Goal: Ask a question: Seek information or help from site administrators or community

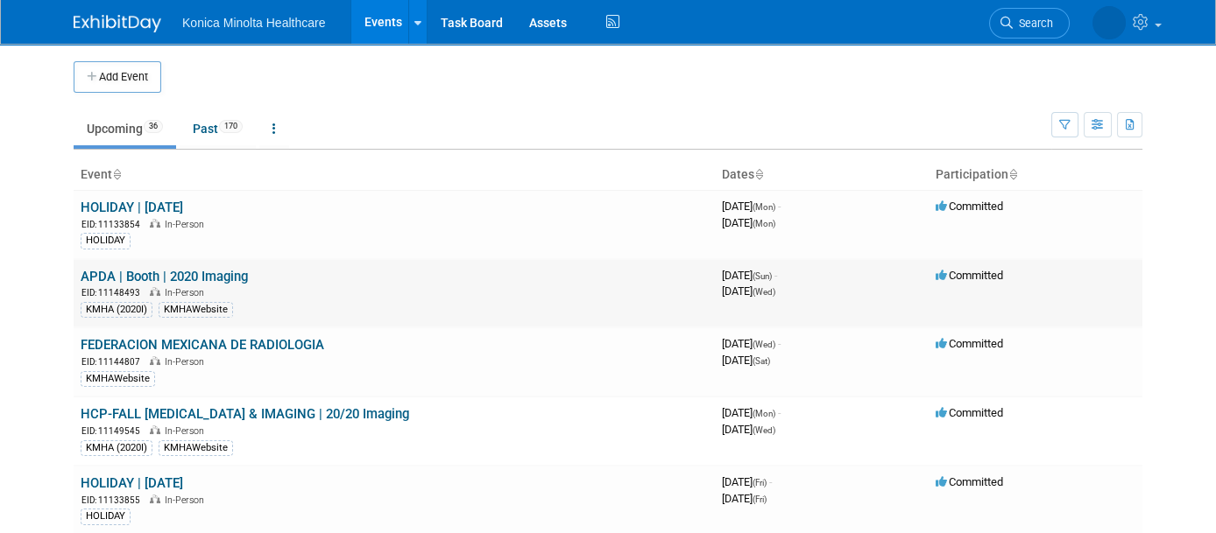
click at [192, 272] on link "APDA | Booth | 2020 Imaging" at bounding box center [164, 277] width 167 height 16
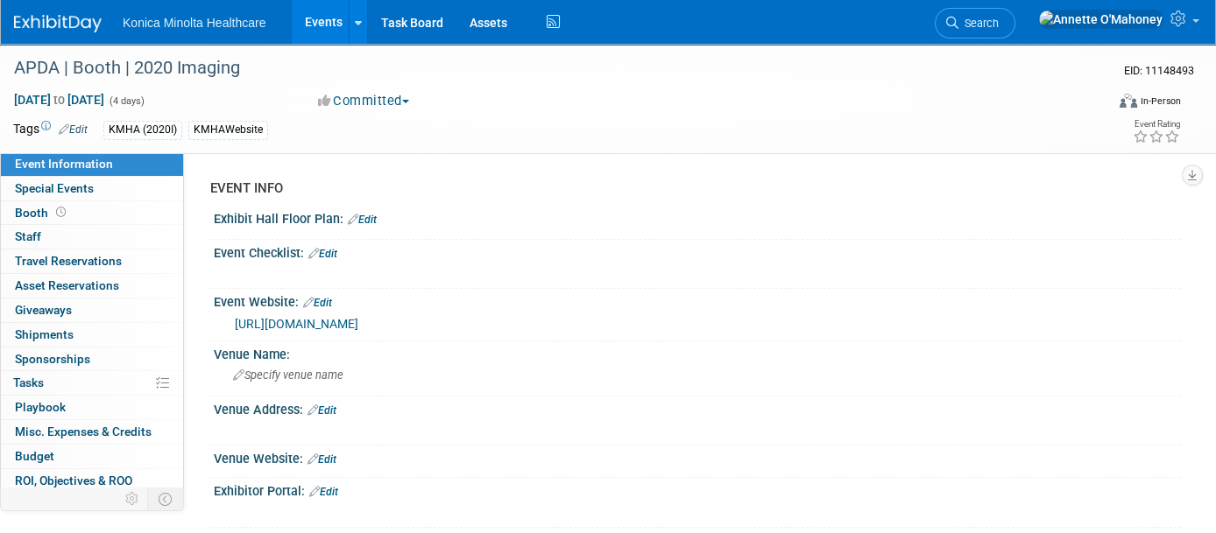
click at [231, 126] on div "KMHAWebsite" at bounding box center [228, 130] width 80 height 18
click at [81, 128] on link "Edit" at bounding box center [73, 129] width 29 height 12
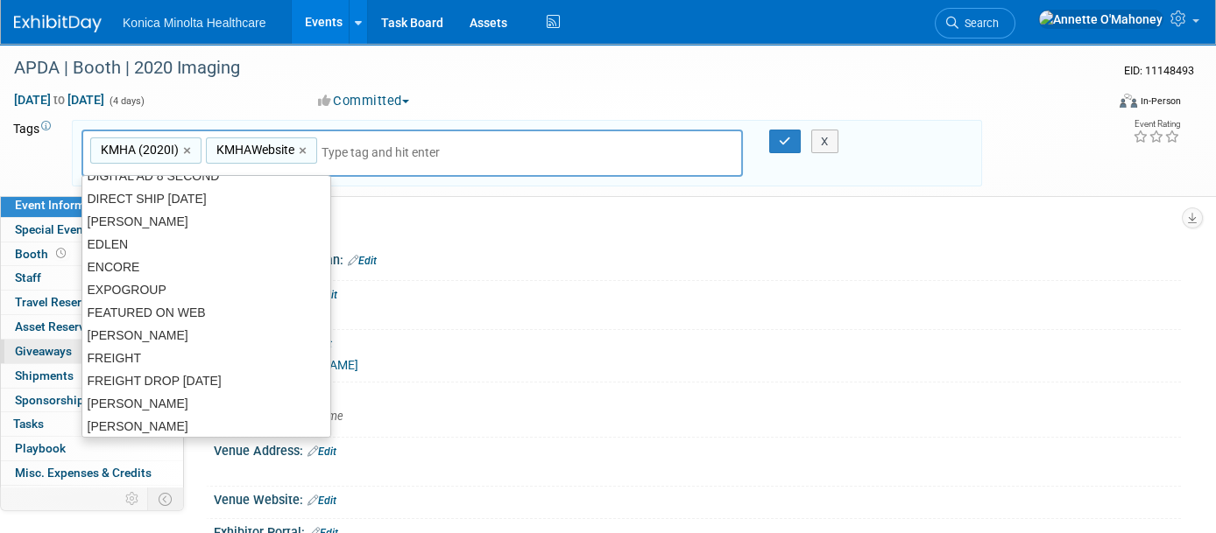
scroll to position [767, 0]
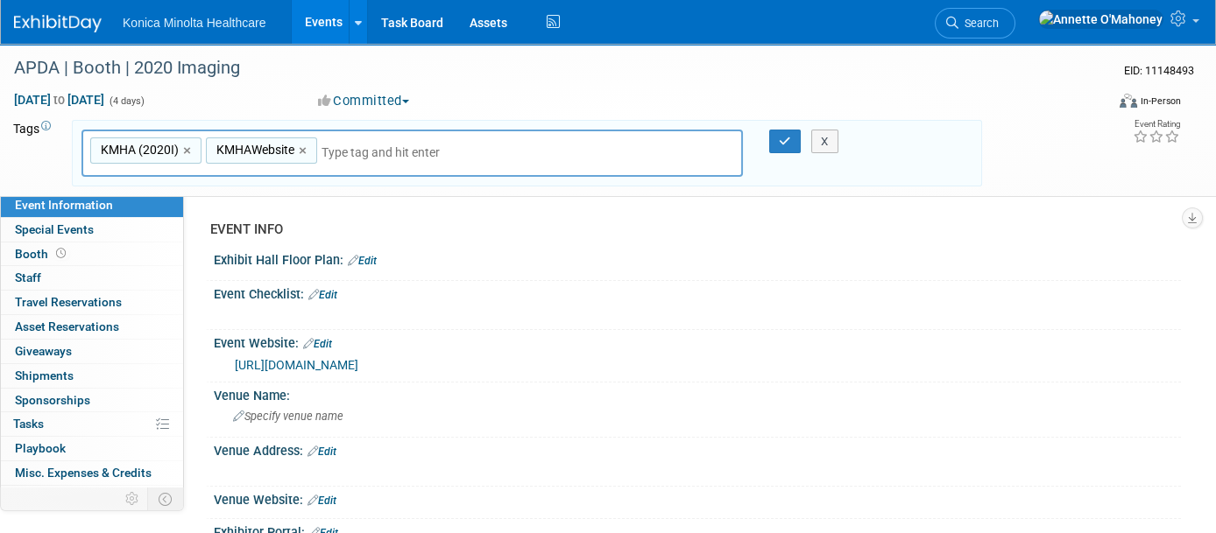
click at [353, 154] on input "text" at bounding box center [391, 153] width 140 height 18
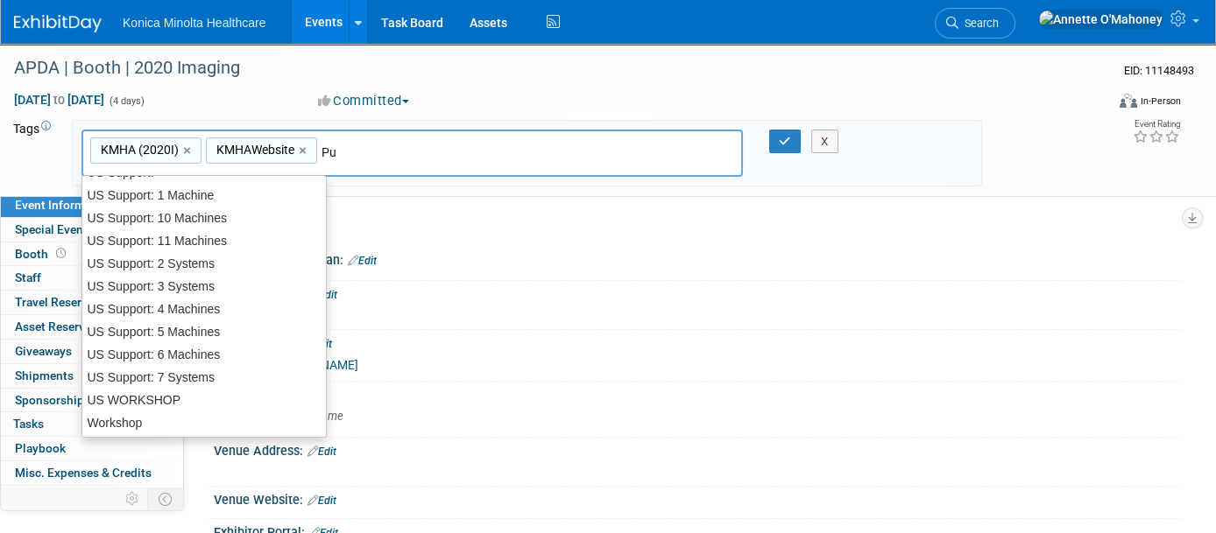
scroll to position [0, 0]
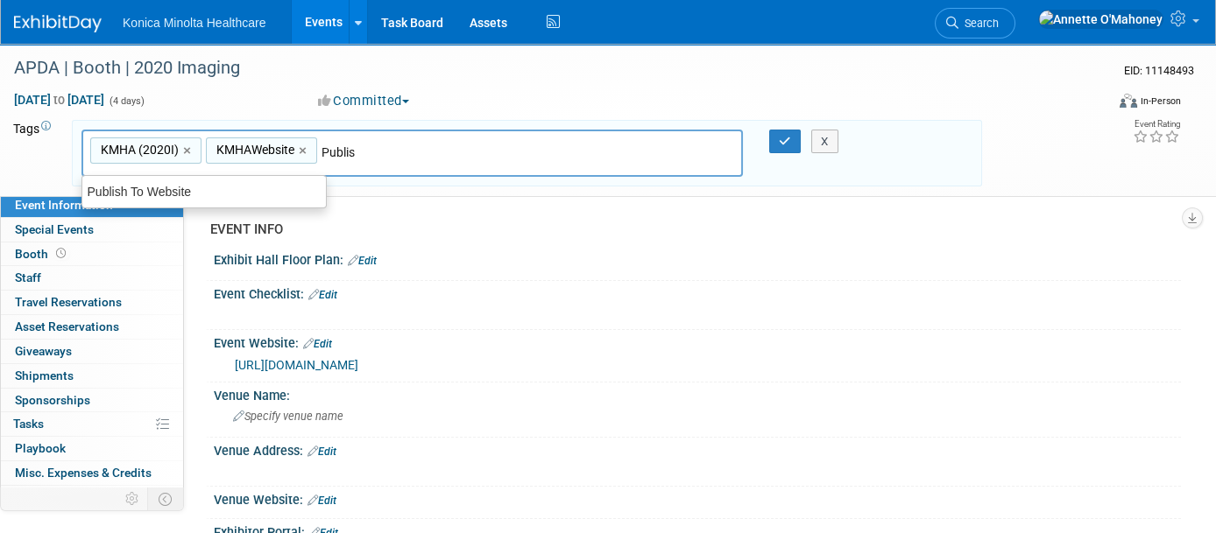
type input "Publish"
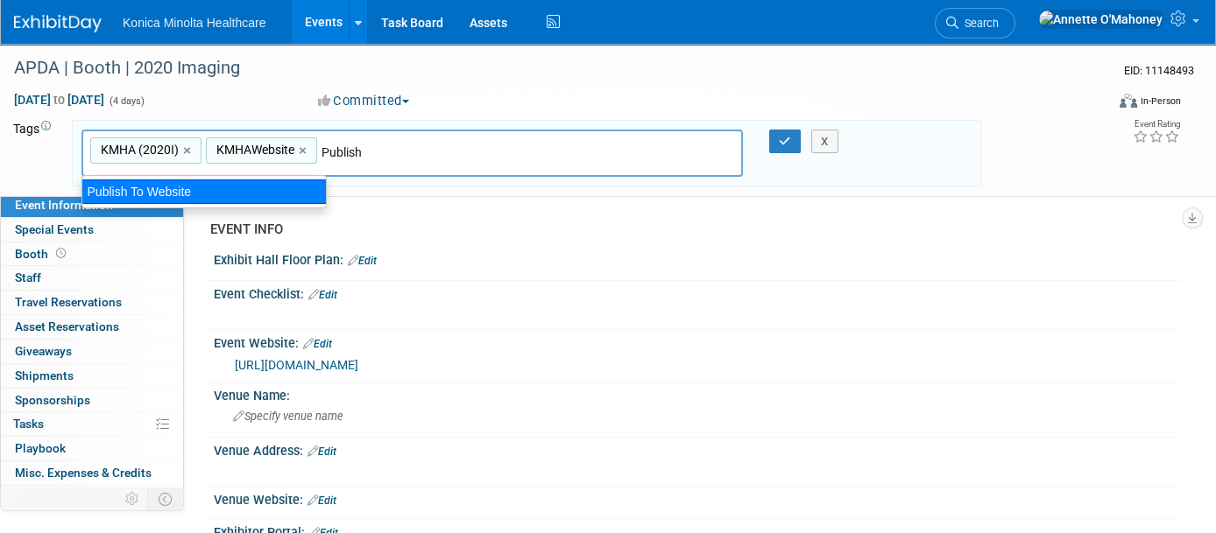
click at [188, 188] on div "Publish To Website" at bounding box center [203, 192] width 245 height 25
type input "KMHA (2020I), KMHAWebsite, Publish To Website"
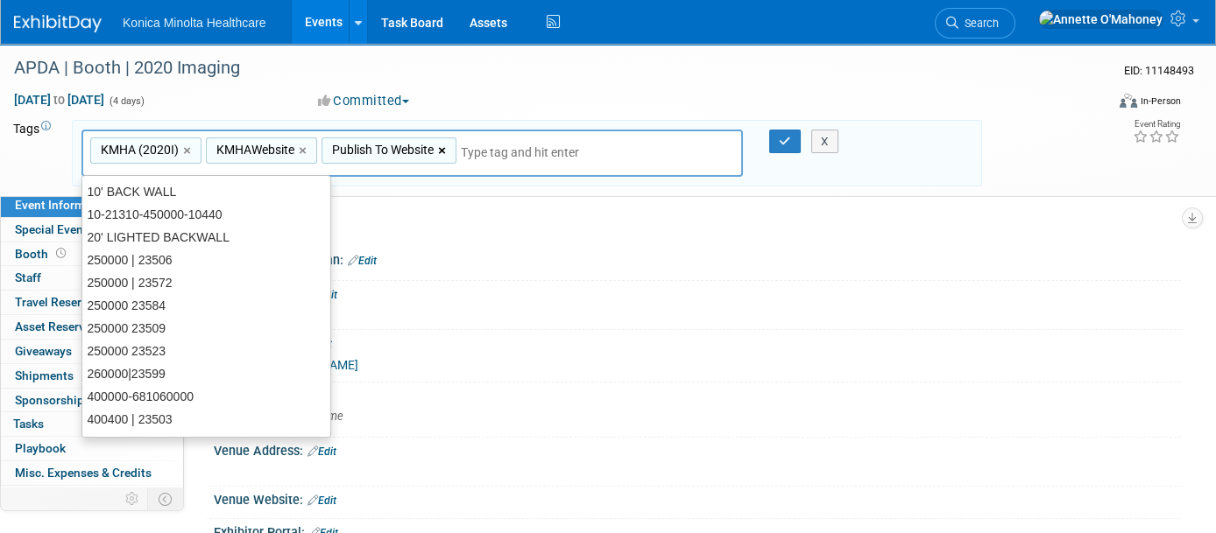
click at [442, 144] on link "×" at bounding box center [443, 151] width 11 height 20
type input "KMHA (2020I), KMHAWebsite"
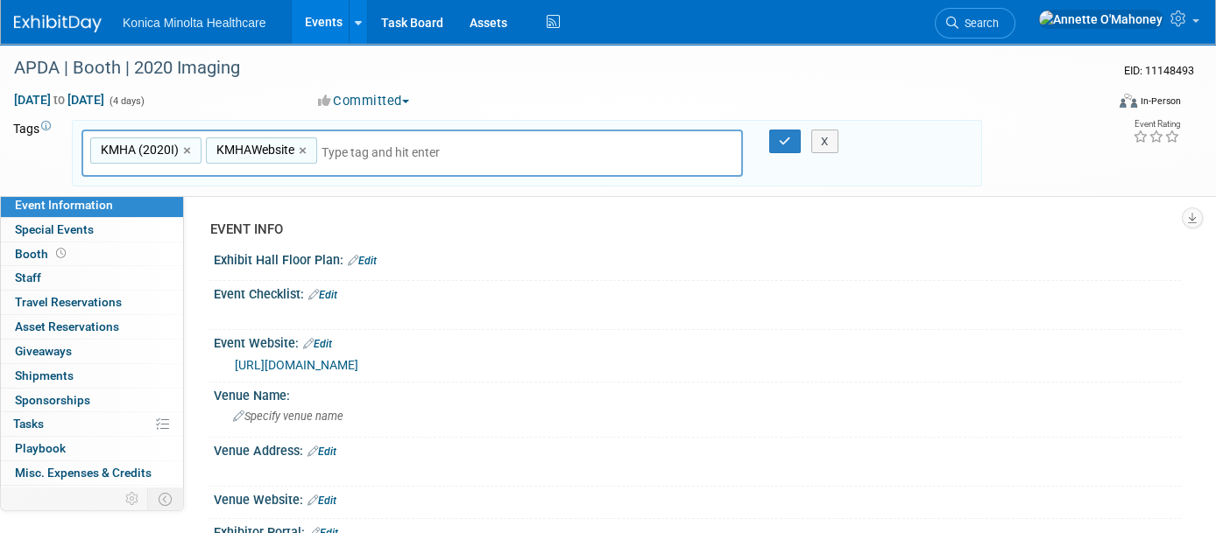
click at [44, 117] on div "Tags Edit KMHA (2020I) KMHAWebsite KMHA (2020I), KMHAWebsite KMHA (2020I) × KMH…" at bounding box center [497, 154] width 969 height 74
click at [46, 124] on icon at bounding box center [46, 127] width 10 height 10
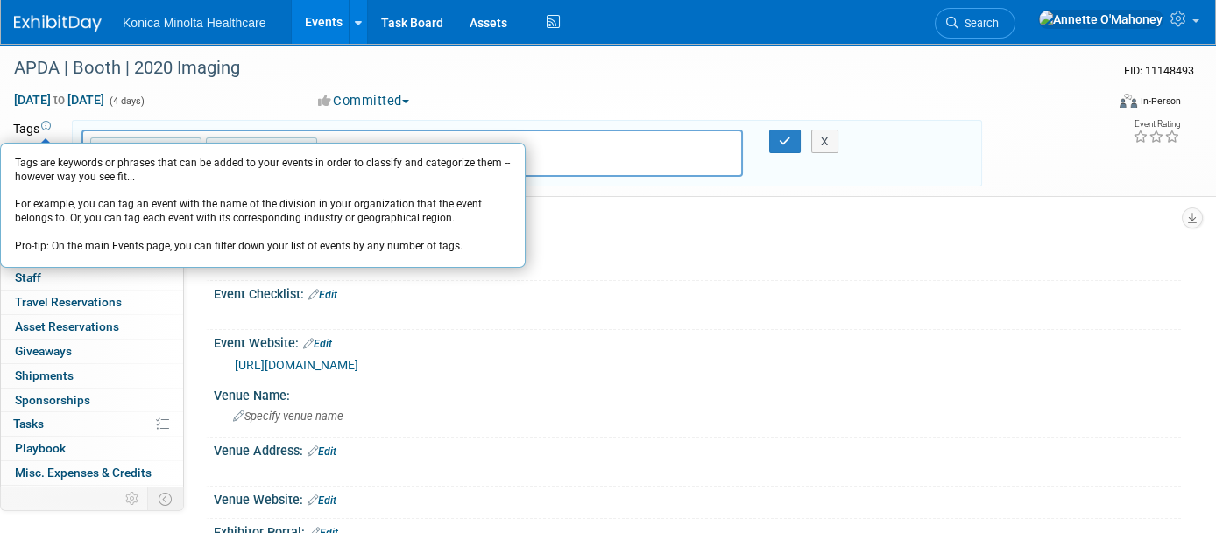
click at [46, 124] on icon at bounding box center [46, 127] width 10 height 10
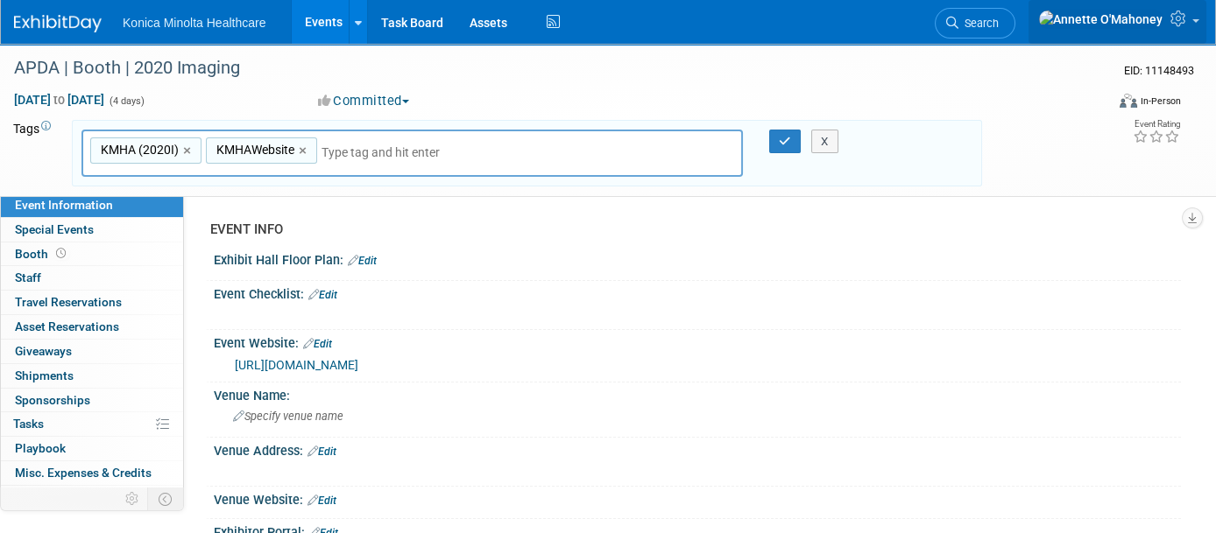
click at [1192, 23] on span at bounding box center [1195, 21] width 7 height 4
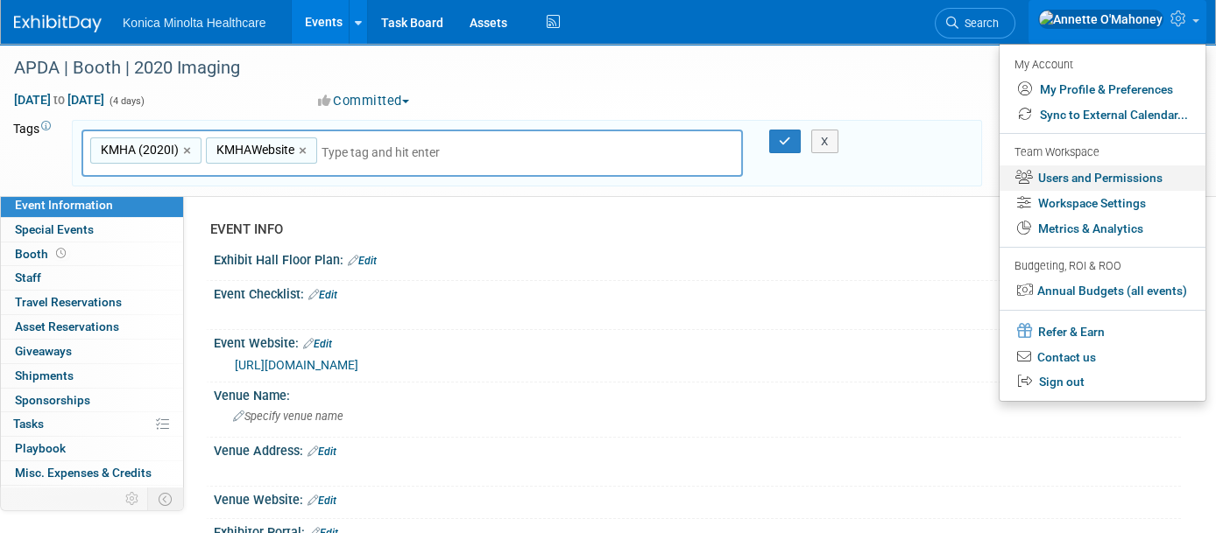
click at [1125, 172] on link "Users and Permissions" at bounding box center [1102, 178] width 206 height 25
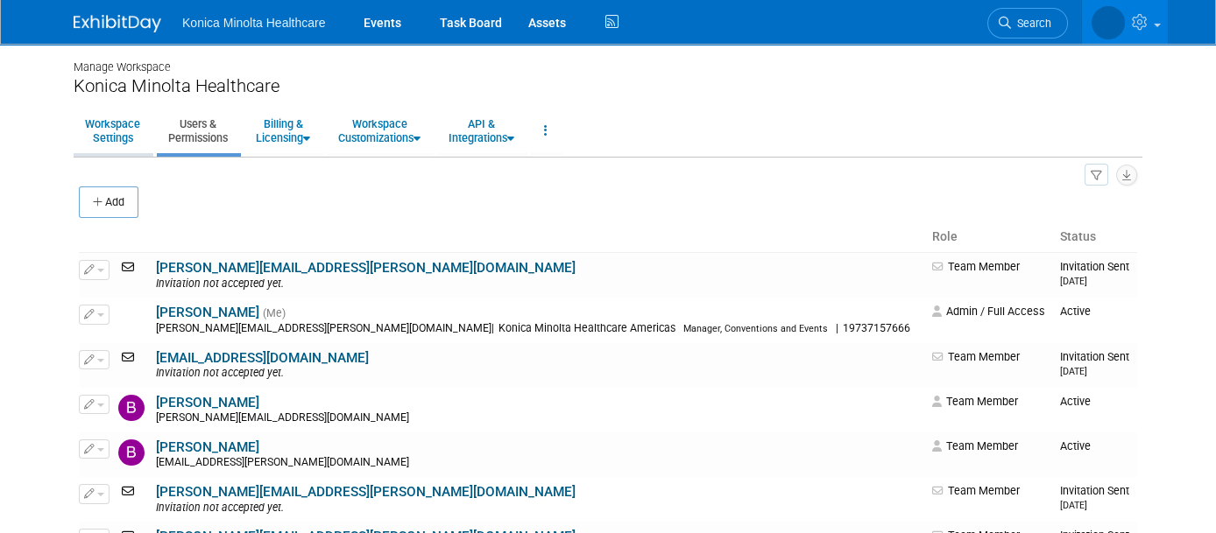
click at [95, 131] on link "Workspace Settings" at bounding box center [113, 130] width 78 height 43
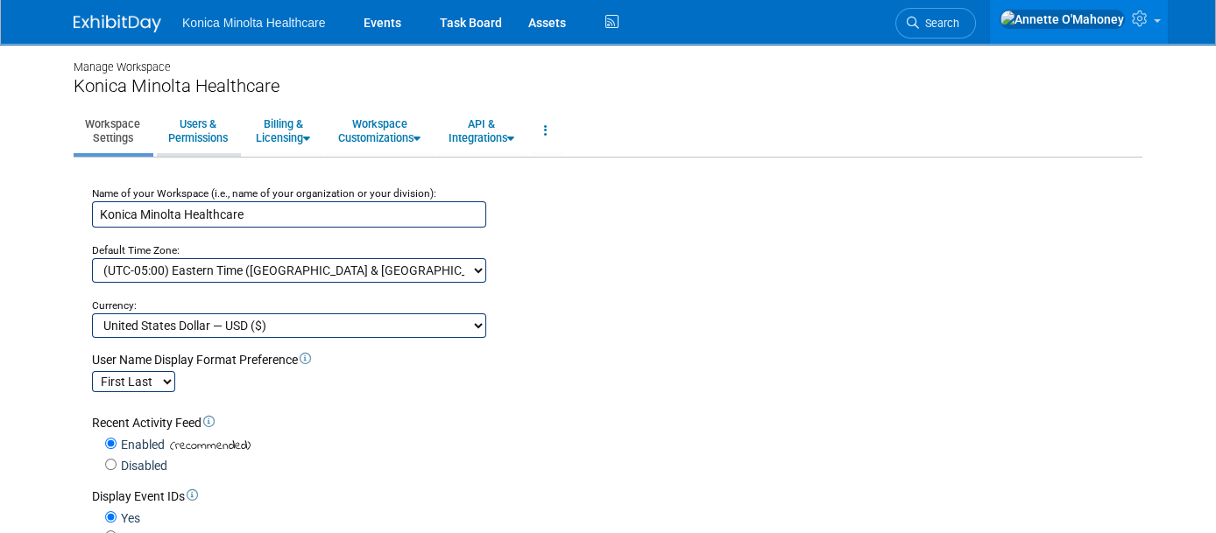
click at [185, 133] on link "Users & Permissions" at bounding box center [198, 130] width 82 height 43
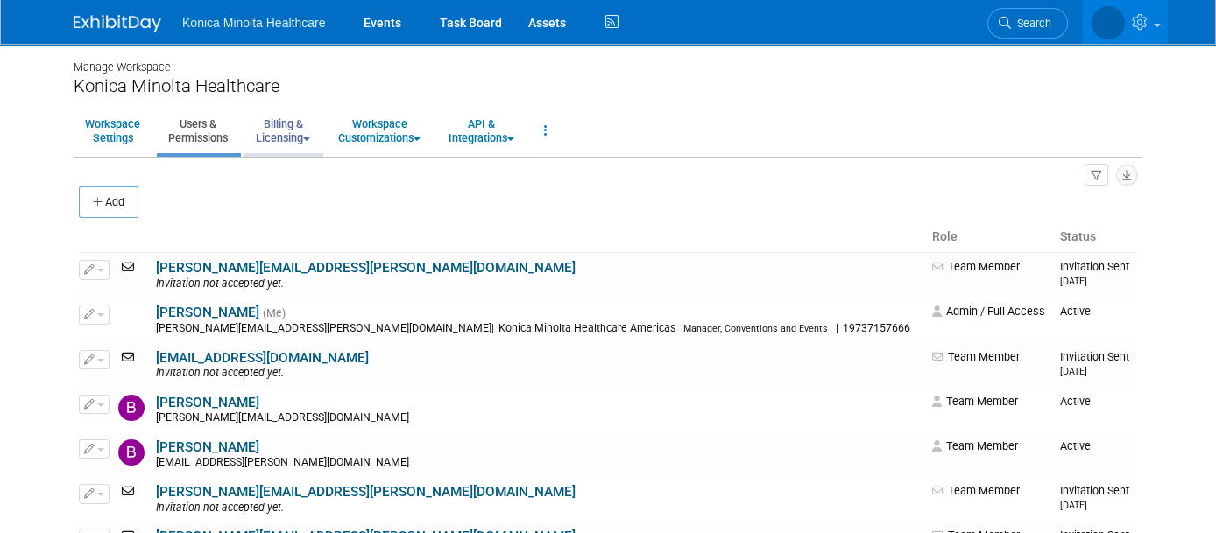
click at [262, 137] on link "Billing & Licensing" at bounding box center [282, 130] width 77 height 43
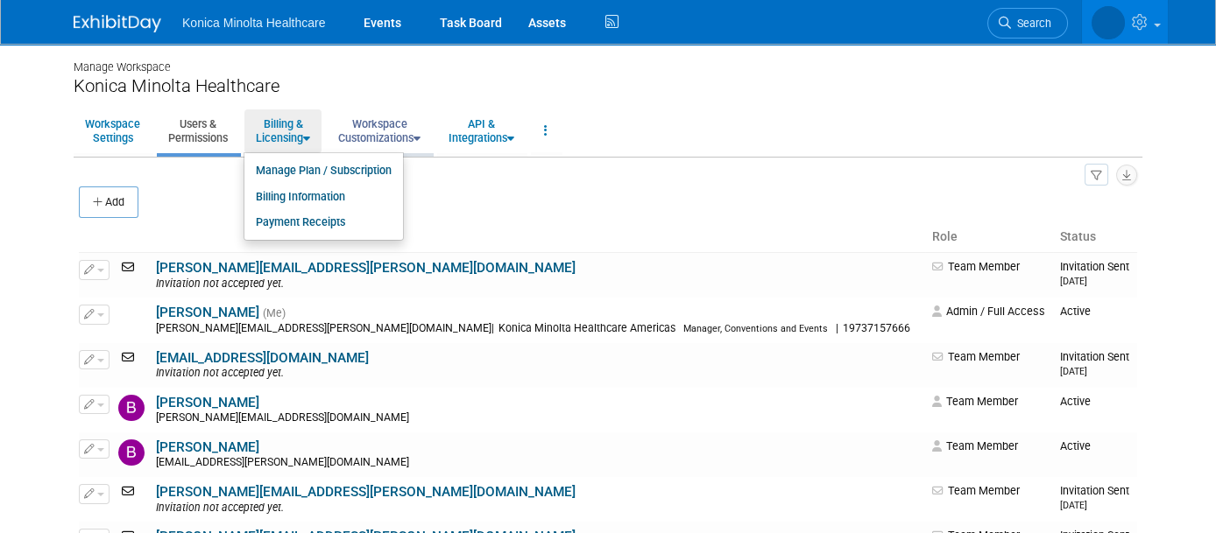
click at [373, 120] on link "Workspace Customizations" at bounding box center [379, 130] width 105 height 43
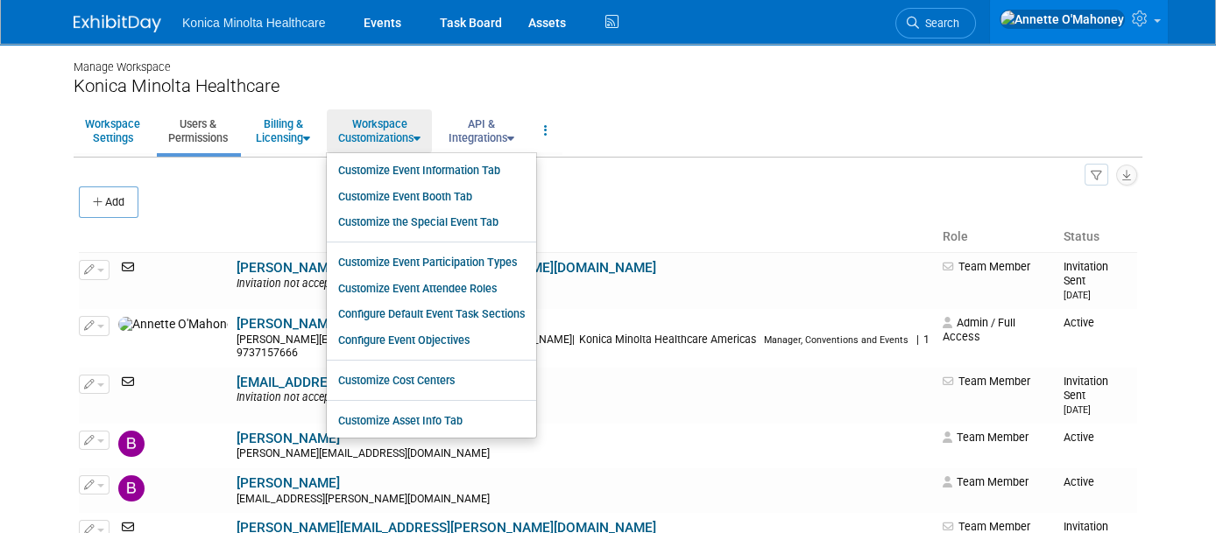
click at [462, 121] on link "API & Integrations" at bounding box center [481, 130] width 88 height 43
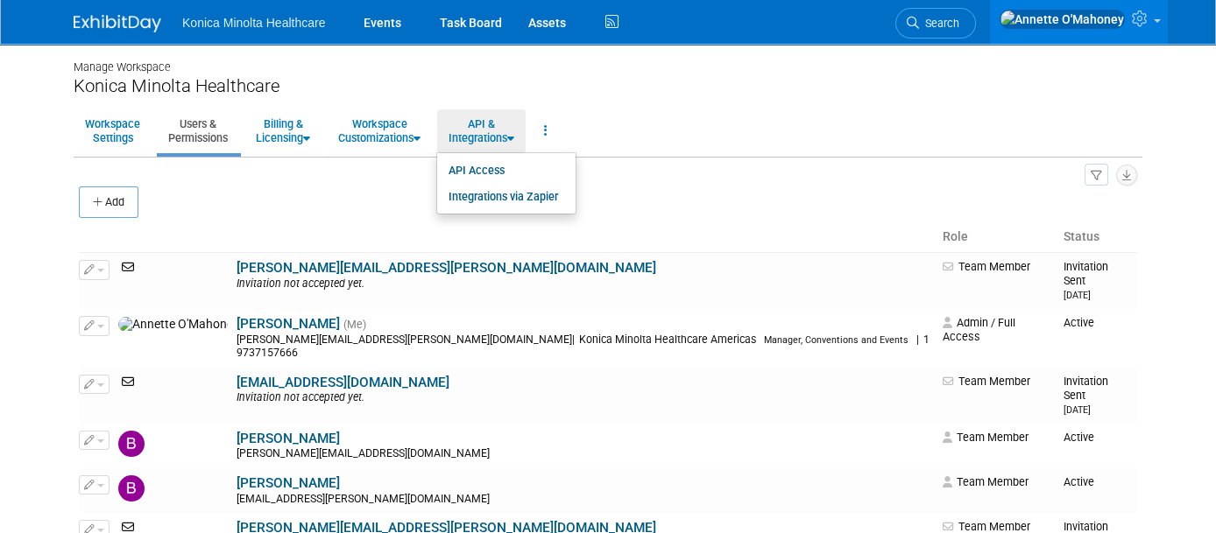
click at [229, 24] on span "Konica Minolta Healthcare" at bounding box center [253, 23] width 143 height 14
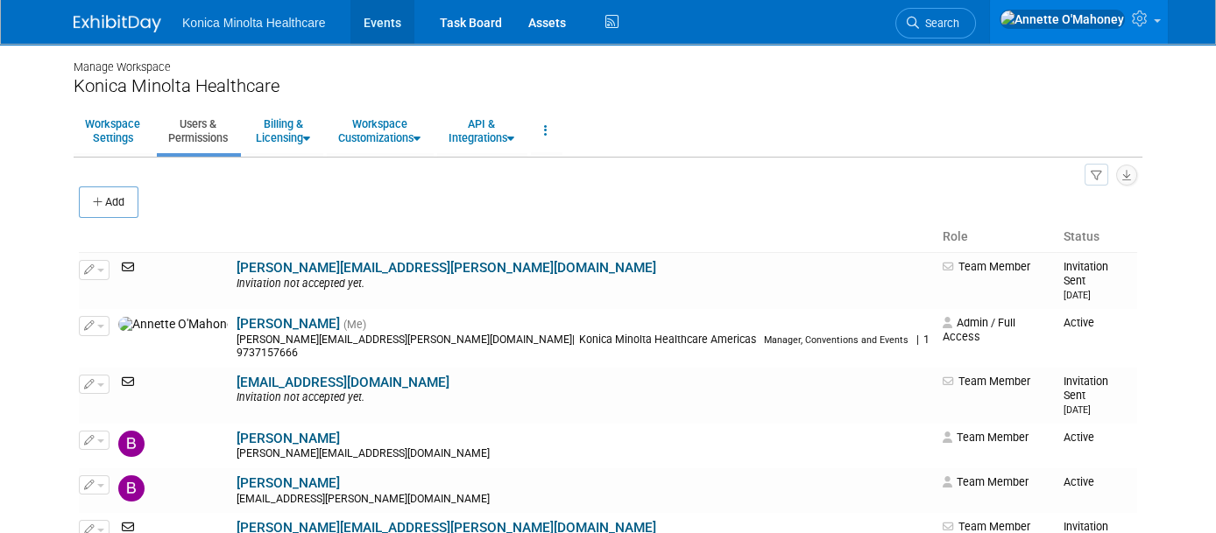
click at [378, 27] on link "Events" at bounding box center [382, 22] width 64 height 44
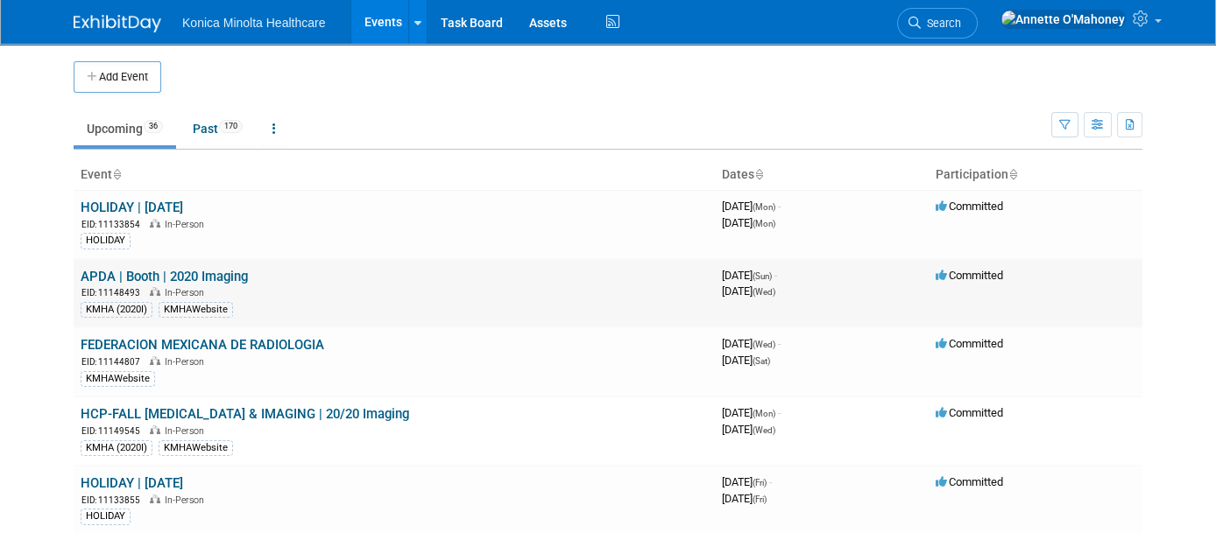
click at [168, 274] on link "APDA | Booth | 2020 Imaging" at bounding box center [164, 277] width 167 height 16
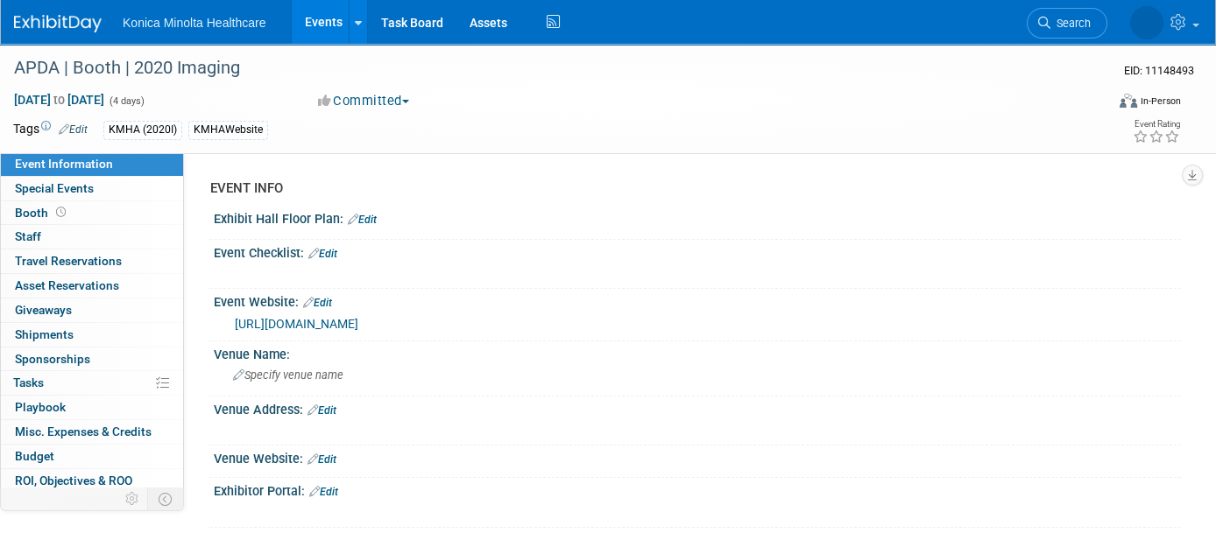
click at [46, 124] on icon at bounding box center [46, 127] width 10 height 10
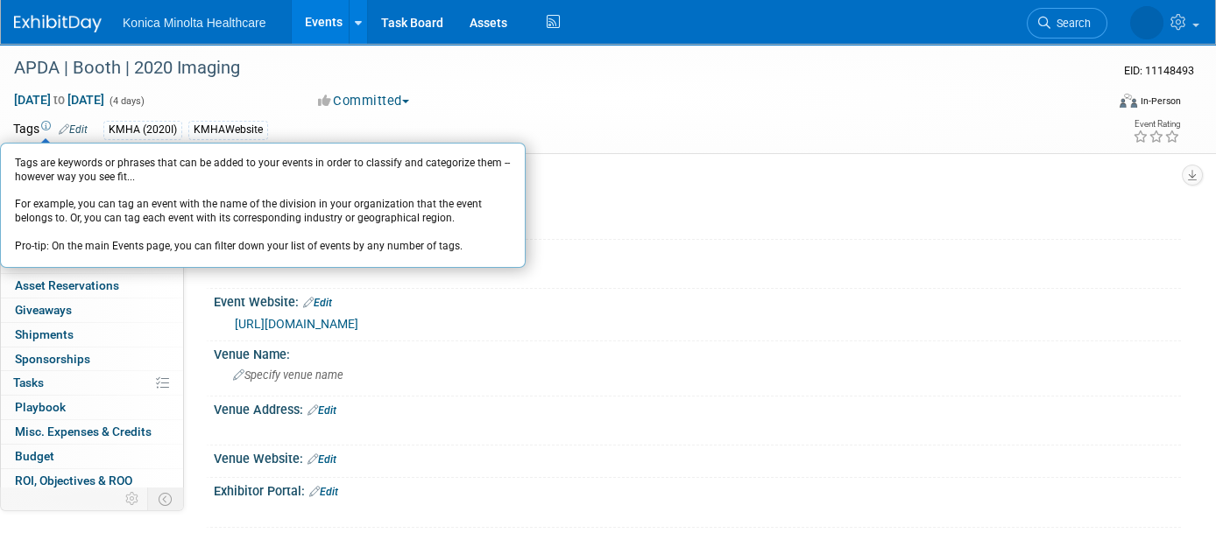
click at [46, 124] on icon at bounding box center [46, 127] width 10 height 10
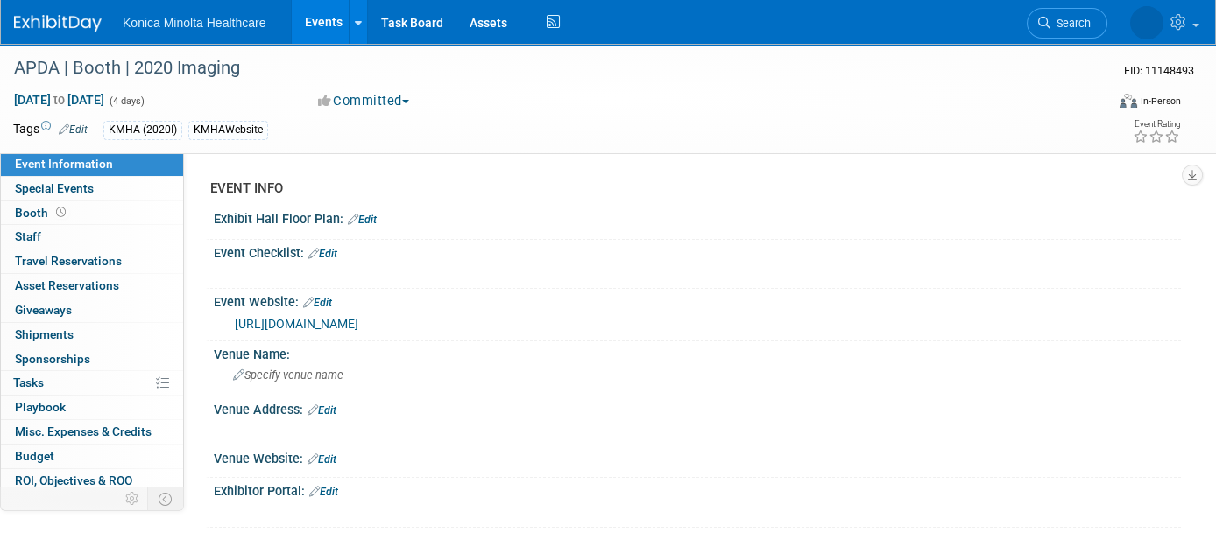
click at [78, 124] on link "Edit" at bounding box center [73, 129] width 29 height 12
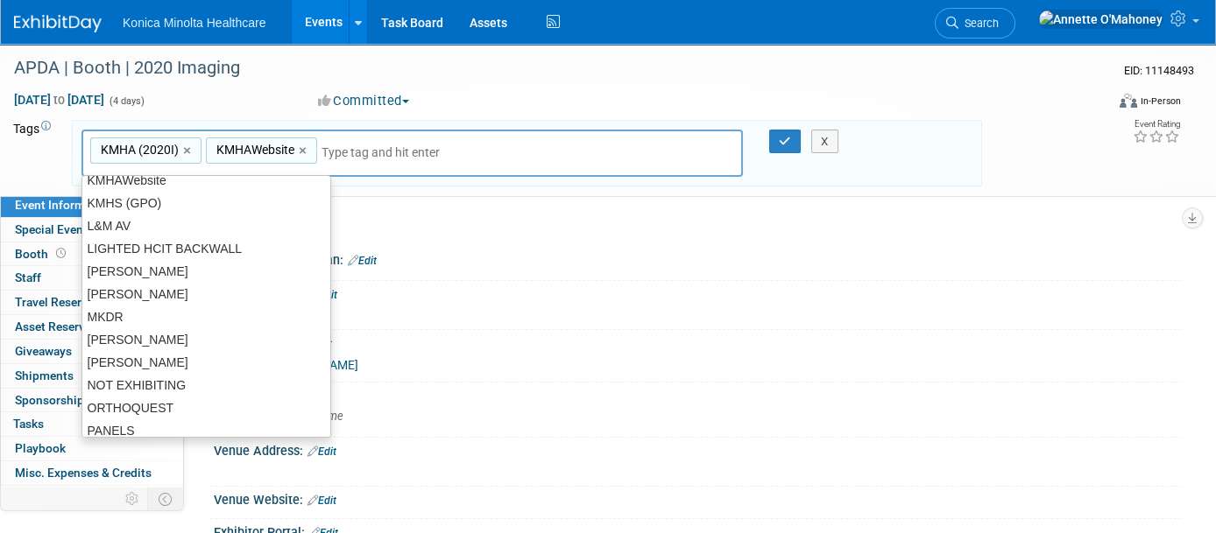
scroll to position [1864, 0]
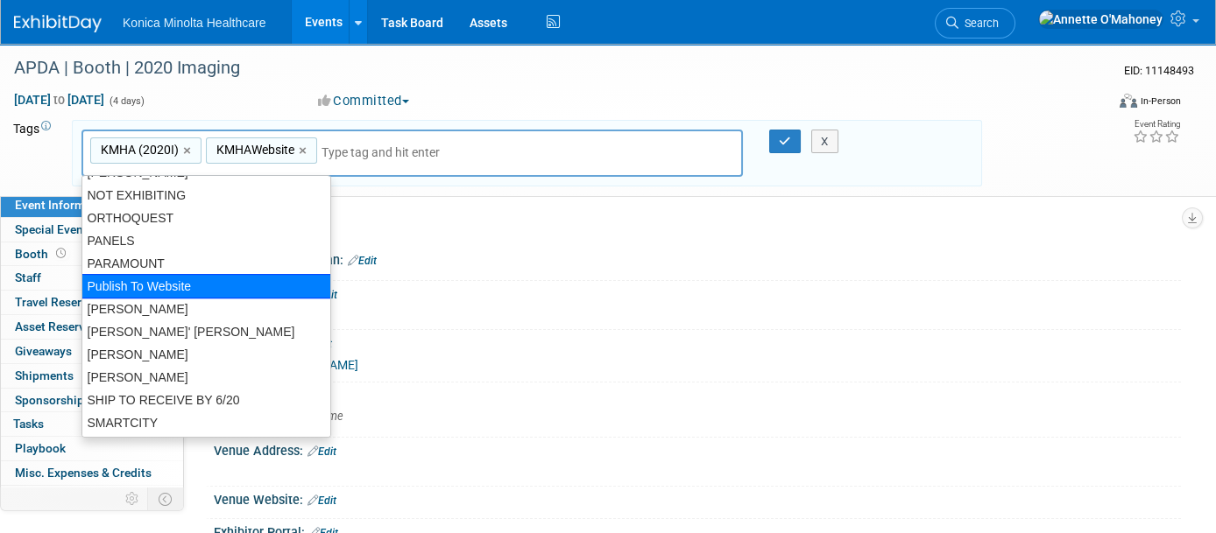
click at [241, 285] on div "Publish To Website" at bounding box center [206, 286] width 250 height 25
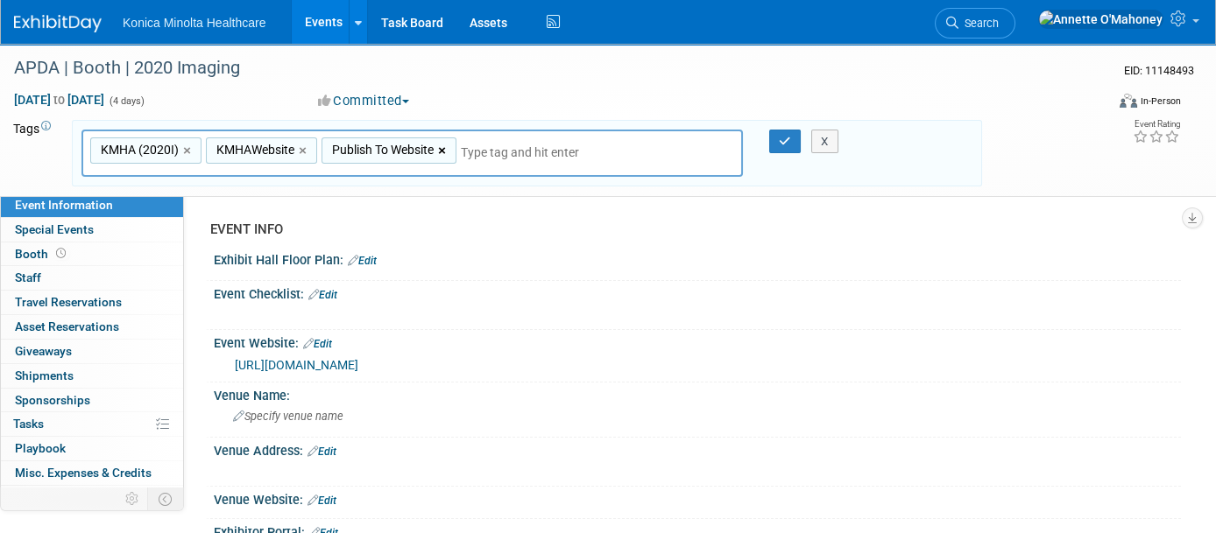
click at [443, 146] on link "×" at bounding box center [443, 151] width 11 height 20
type input "KMHA (2020I), KMHAWebsite"
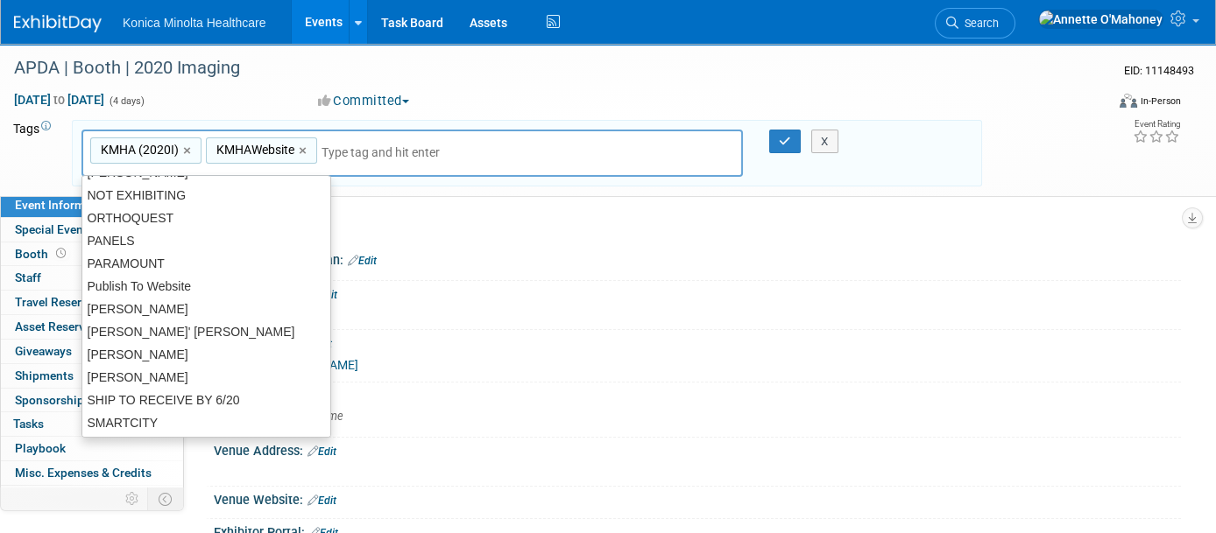
scroll to position [1843, 0]
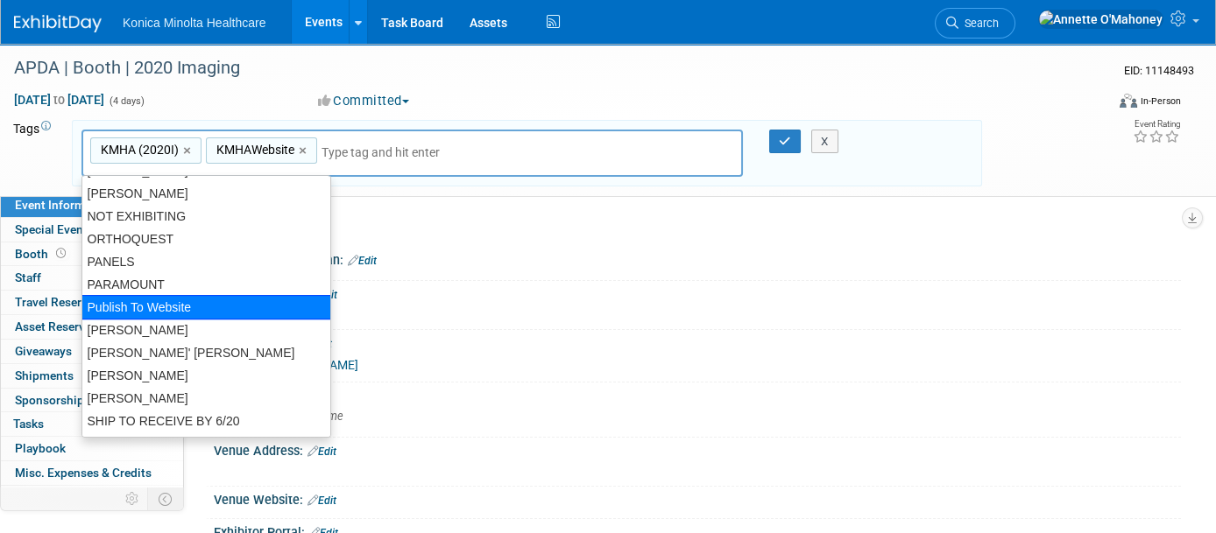
drag, startPoint x: 192, startPoint y: 300, endPoint x: 980, endPoint y: 369, distance: 791.1
click at [980, 369] on div "https://www.apdahealth.com/ev_calendar_day.asp?date=10%2F19%2F25&eventid=42" at bounding box center [701, 366] width 933 height 20
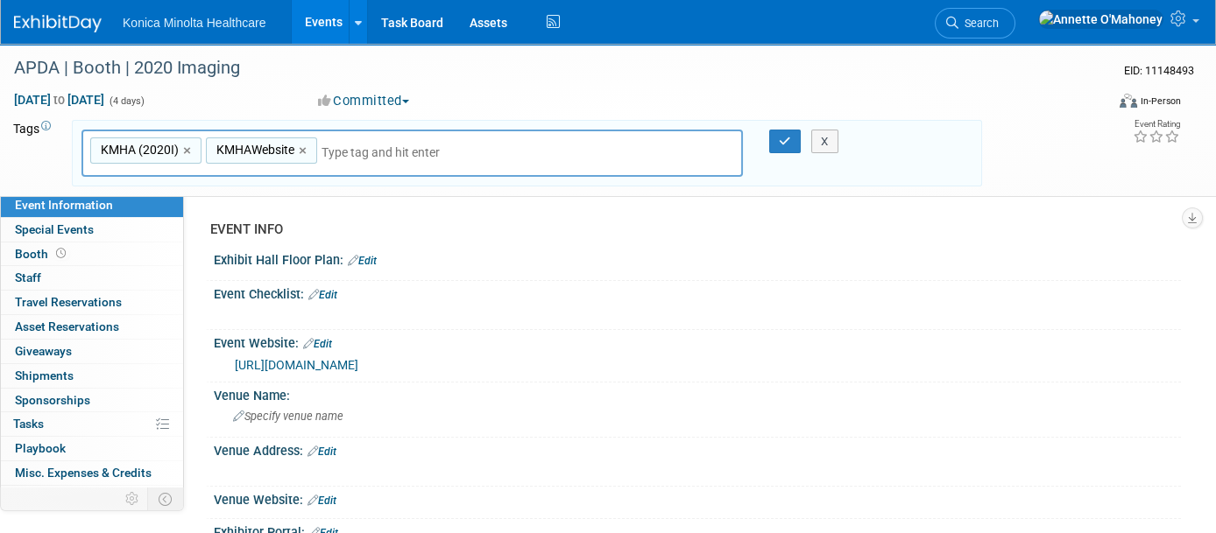
click at [45, 122] on icon at bounding box center [46, 127] width 10 height 10
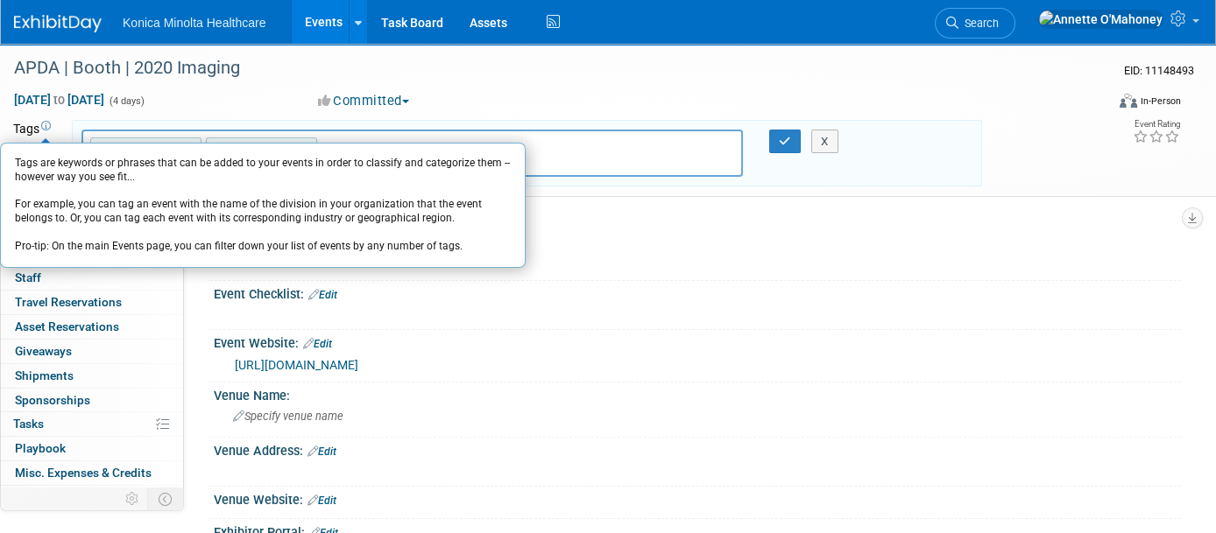
click at [42, 124] on icon at bounding box center [46, 127] width 10 height 10
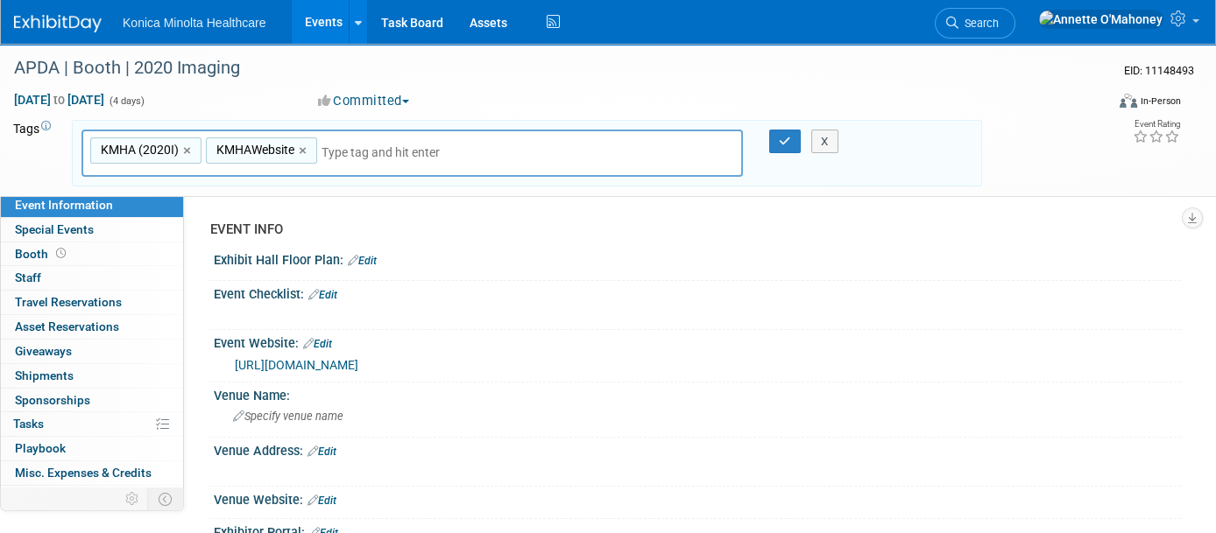
click at [42, 124] on icon at bounding box center [46, 127] width 10 height 10
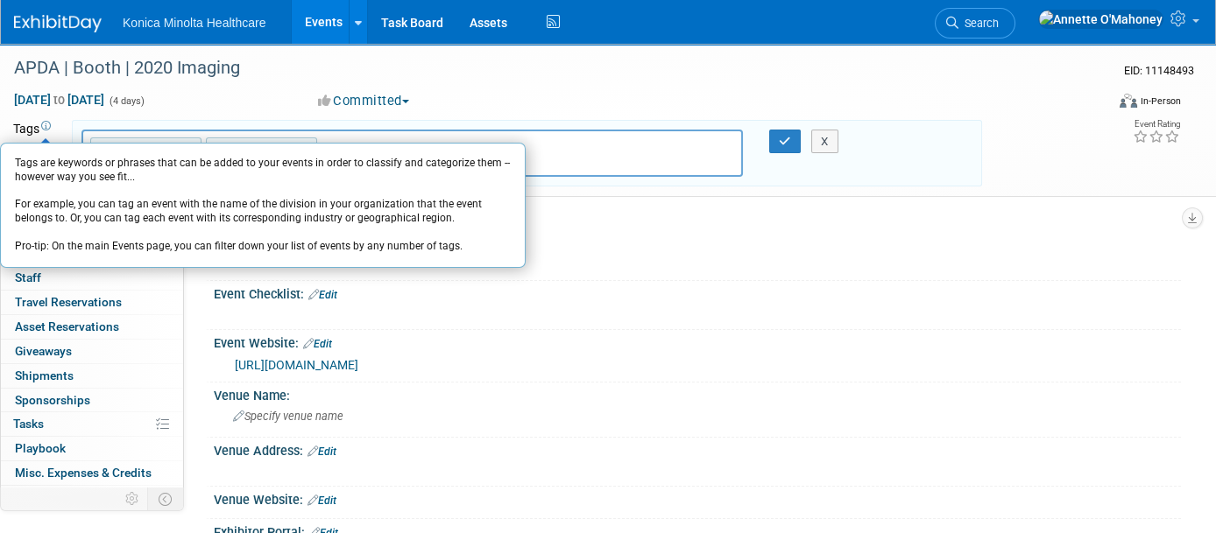
click at [25, 124] on td "Tags Tags are keywords or phrases that can be added to your events in order to …" at bounding box center [34, 153] width 43 height 67
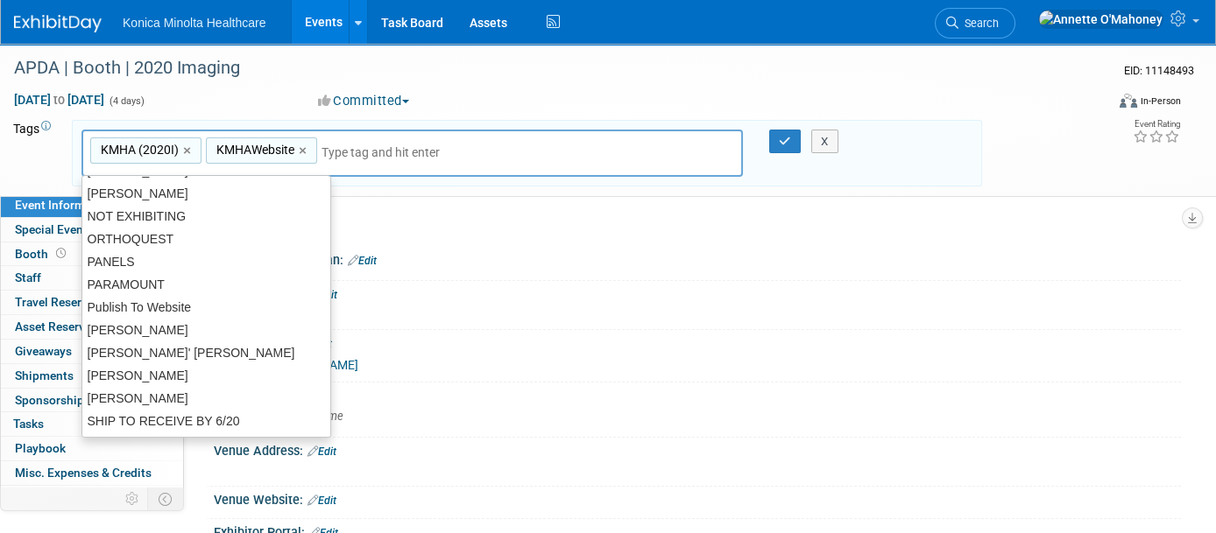
click at [331, 146] on input "text" at bounding box center [443, 153] width 245 height 18
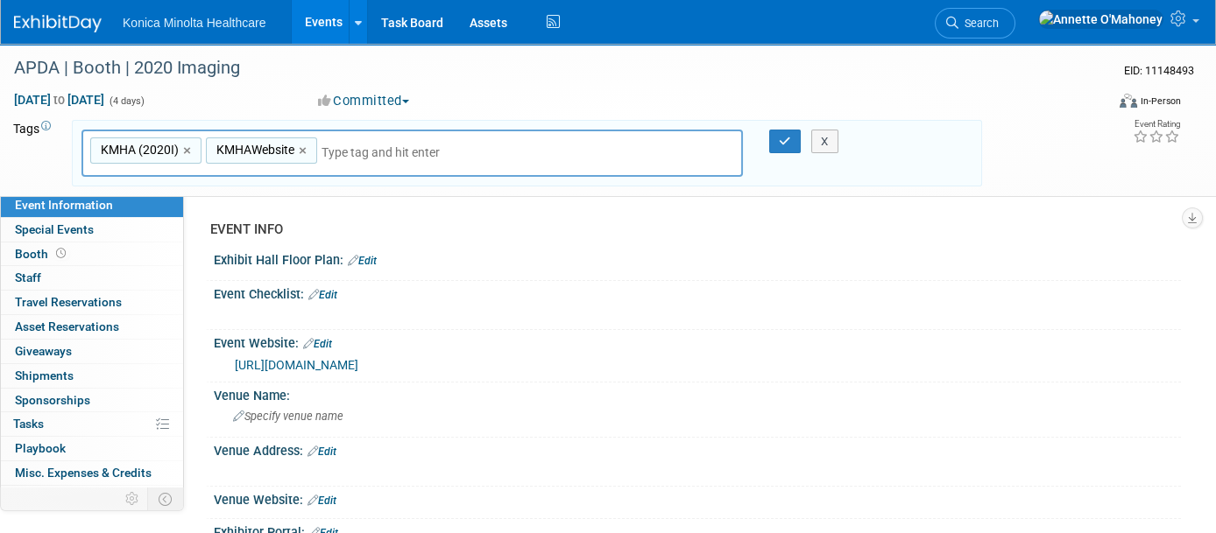
drag, startPoint x: 293, startPoint y: 187, endPoint x: 961, endPoint y: 282, distance: 674.1
click at [961, 282] on div "Event Checklist: Edit" at bounding box center [697, 292] width 967 height 23
click at [1015, 12] on link "Search" at bounding box center [974, 23] width 81 height 31
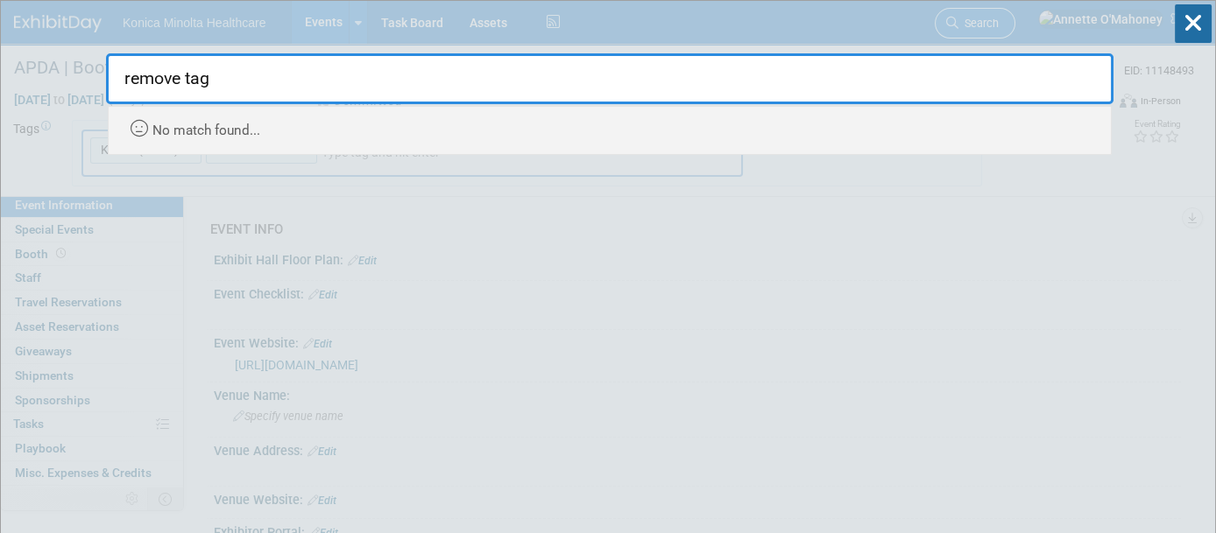
type input "remove tags"
drag, startPoint x: 278, startPoint y: 75, endPoint x: 61, endPoint y: 97, distance: 217.4
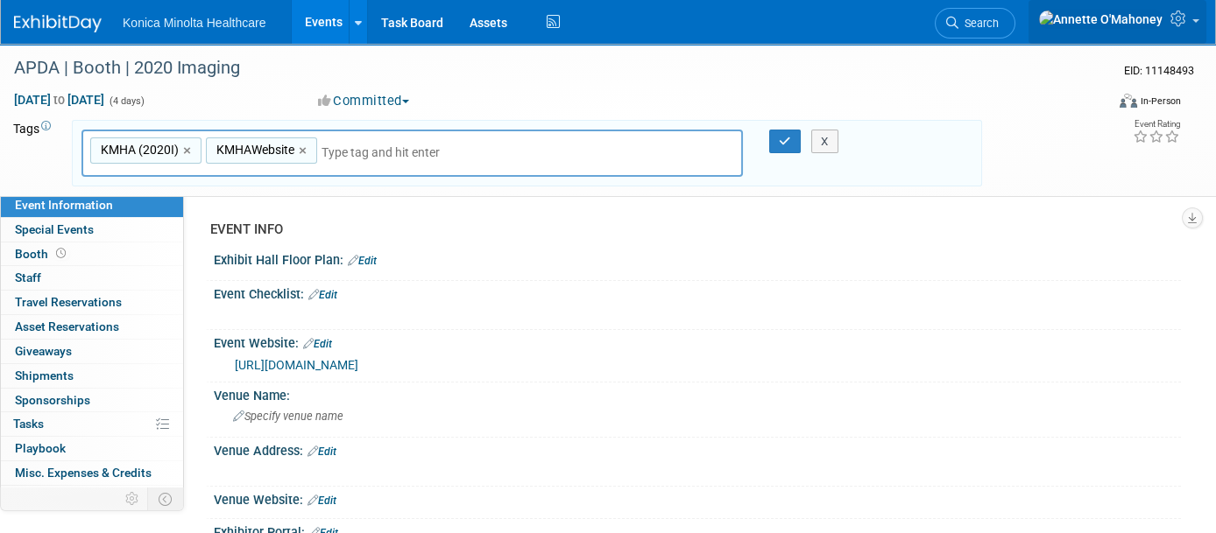
click at [1194, 16] on link at bounding box center [1117, 22] width 178 height 44
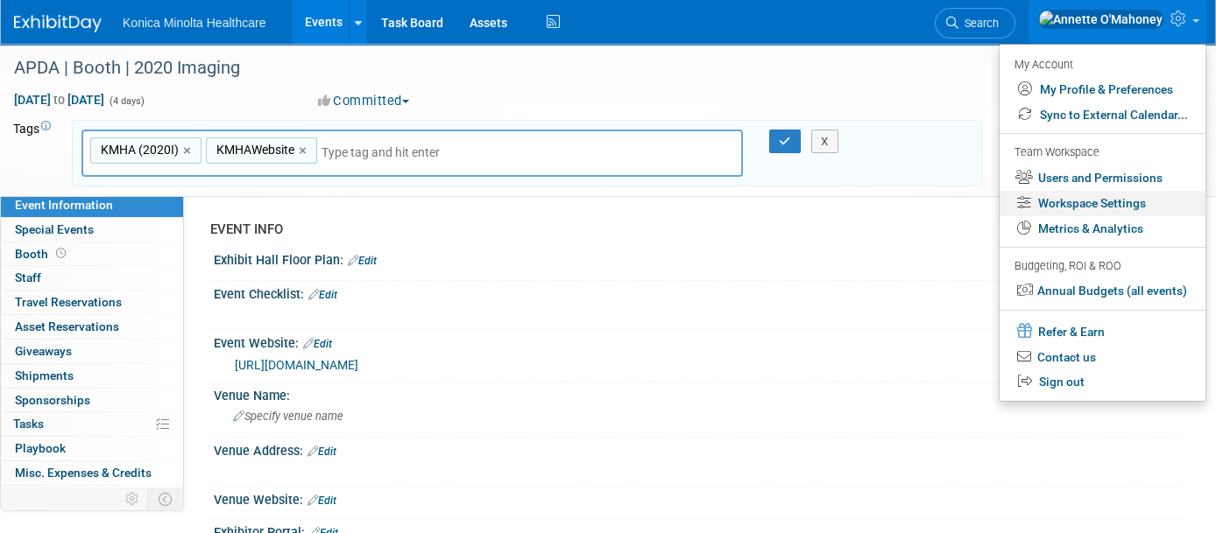
click at [1135, 205] on link "Workspace Settings" at bounding box center [1102, 203] width 206 height 25
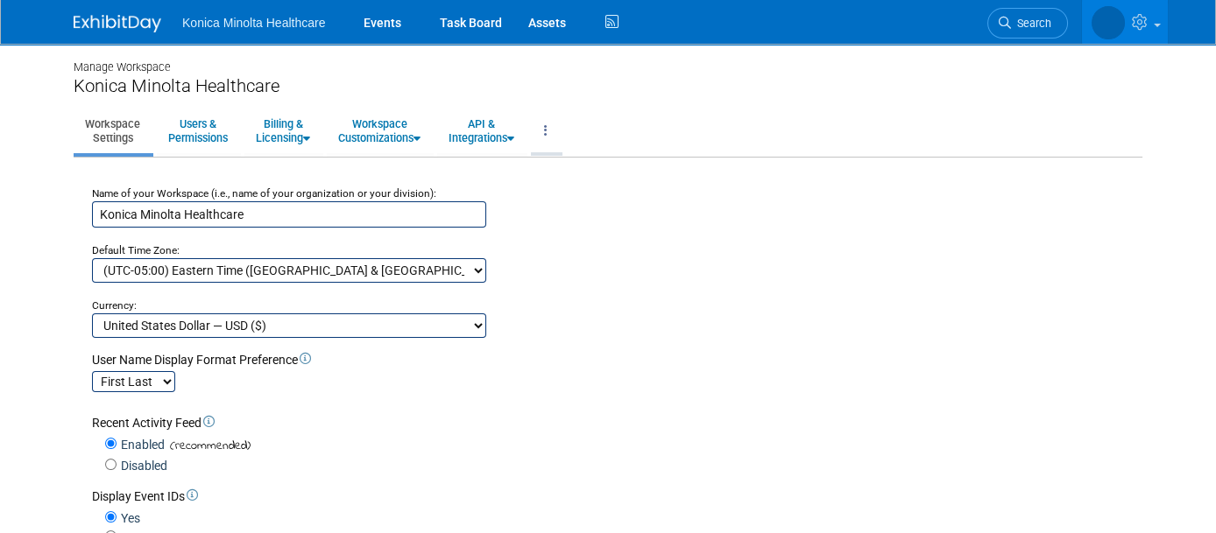
click at [545, 127] on icon at bounding box center [546, 130] width 4 height 12
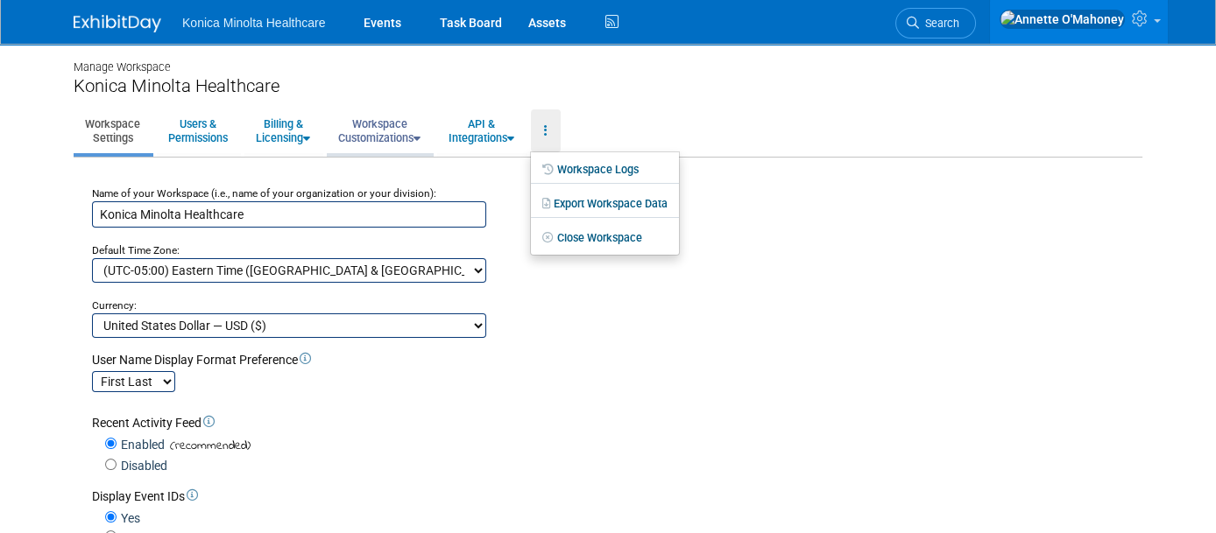
click at [417, 133] on icon at bounding box center [416, 138] width 7 height 11
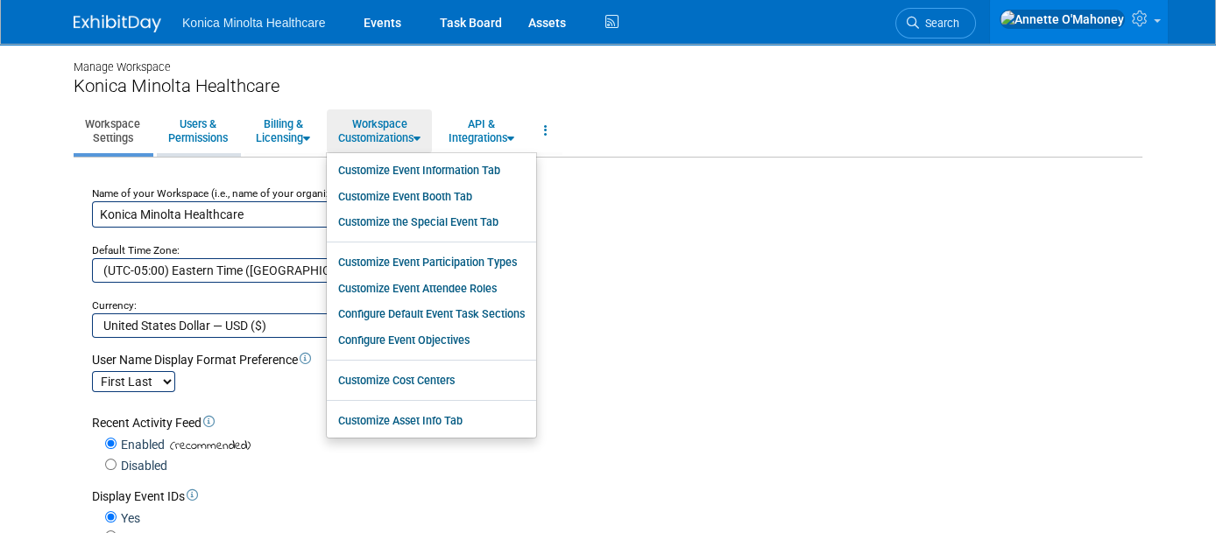
click at [201, 125] on link "Users & Permissions" at bounding box center [198, 130] width 82 height 43
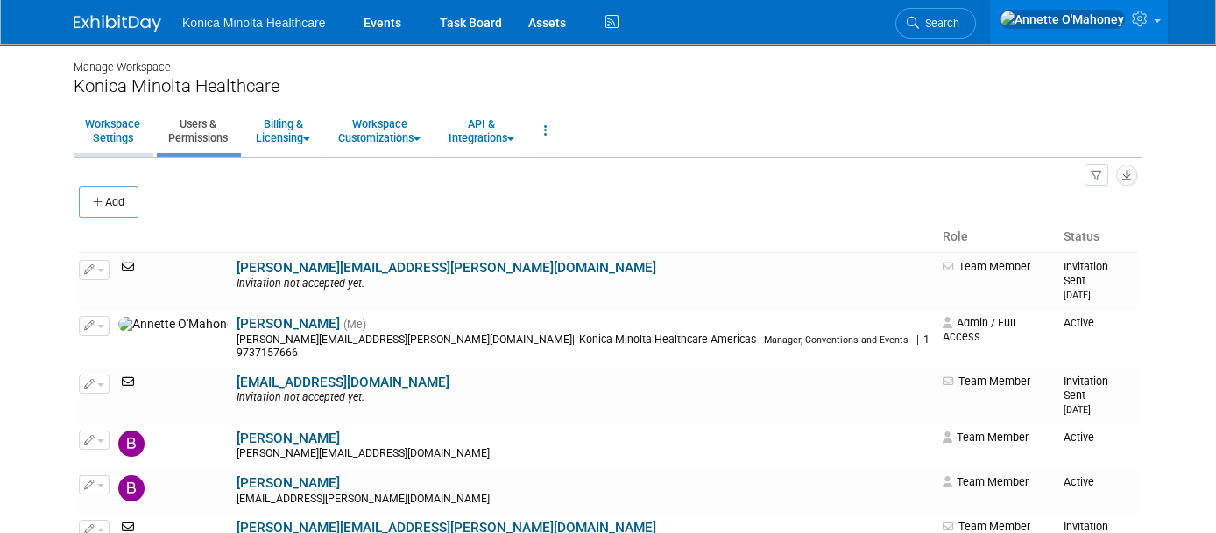
click at [122, 131] on link "Workspace Settings" at bounding box center [113, 130] width 78 height 43
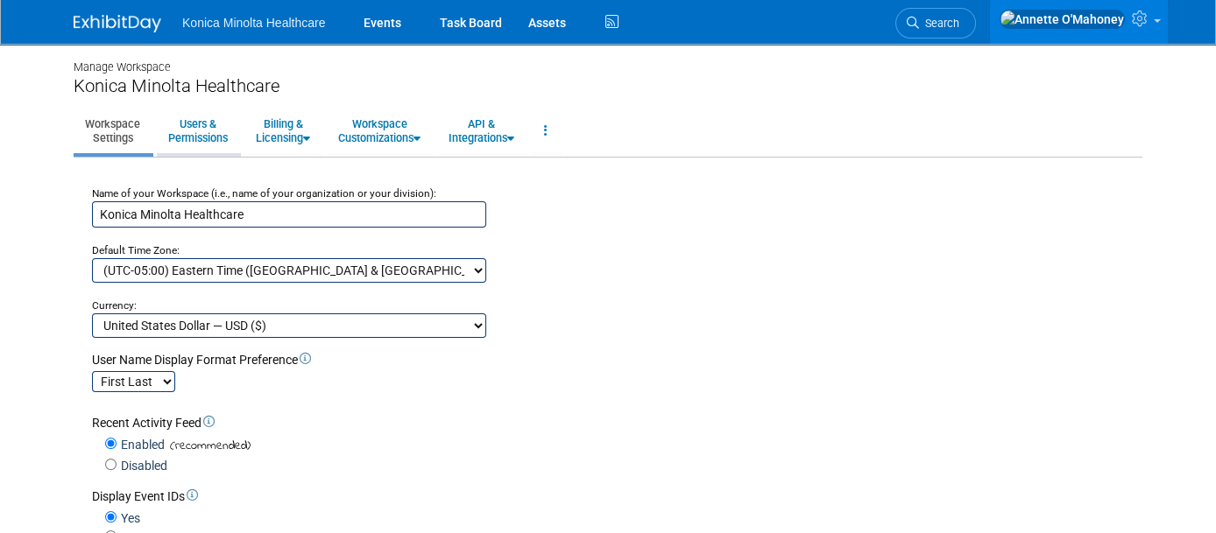
click at [204, 137] on link "Users & Permissions" at bounding box center [198, 130] width 82 height 43
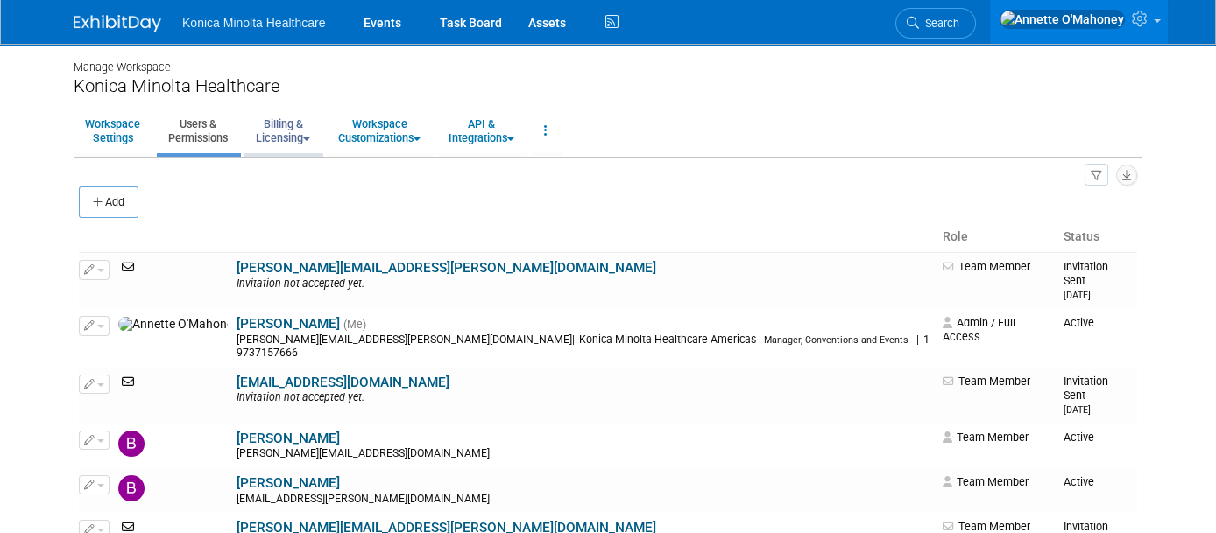
click at [266, 134] on link "Billing & Licensing" at bounding box center [282, 130] width 77 height 43
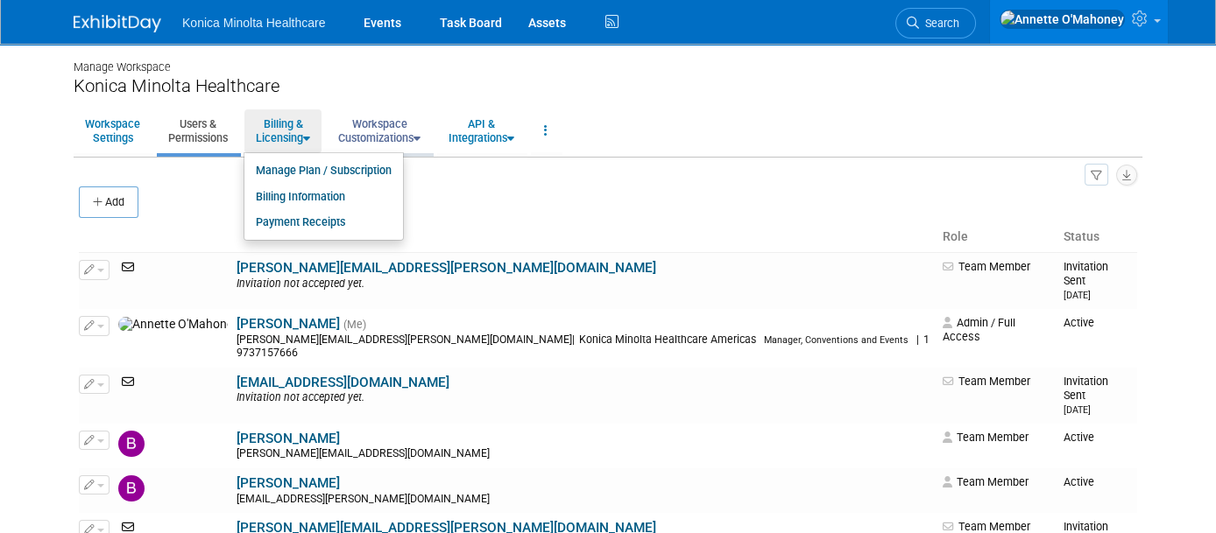
click at [419, 137] on link "Workspace Customizations" at bounding box center [379, 130] width 105 height 43
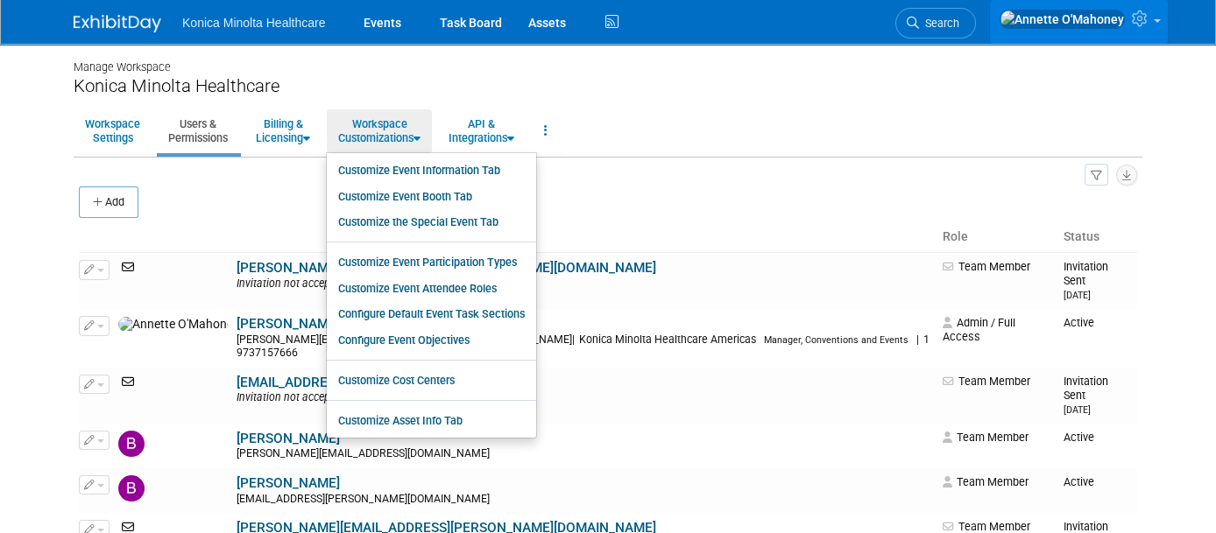
click at [1166, 30] on link at bounding box center [1079, 22] width 178 height 44
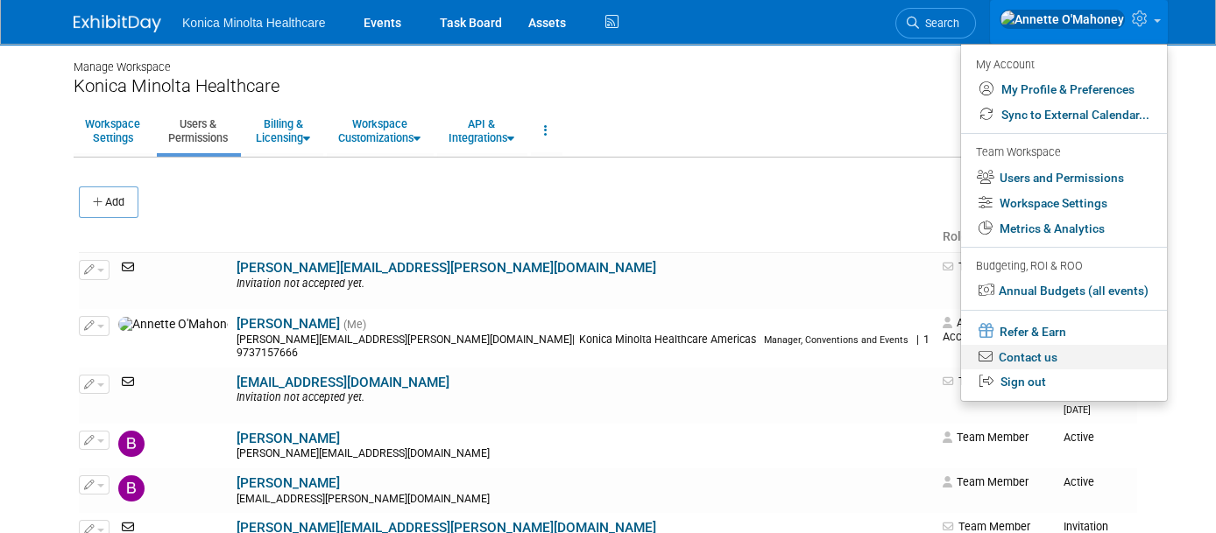
click at [1053, 355] on link "Contact us" at bounding box center [1064, 357] width 206 height 25
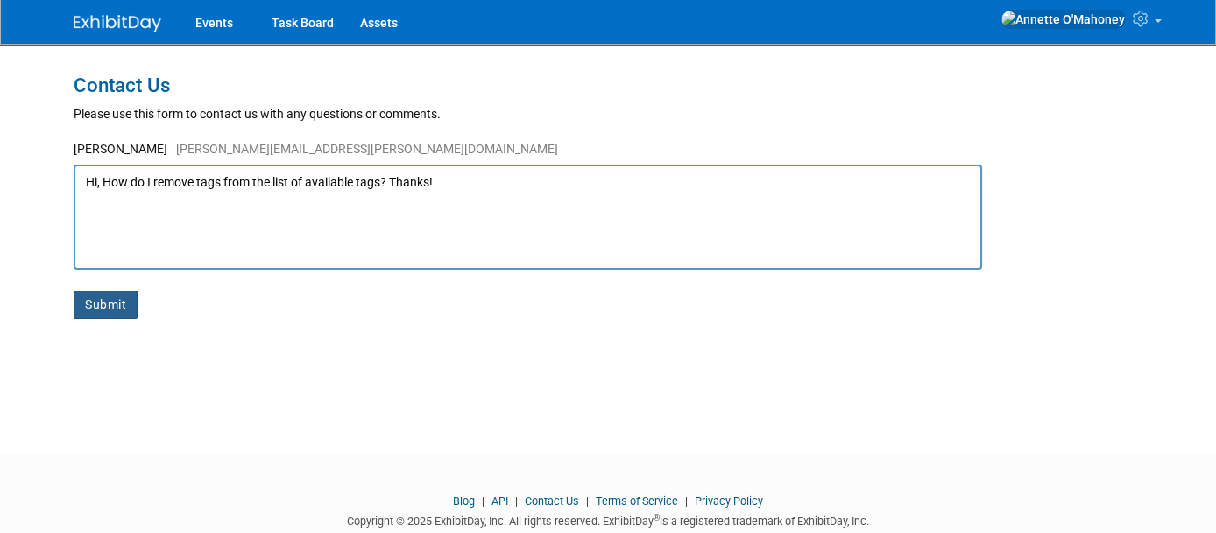
type textarea "Hi, How do I remove tags from the list of available tags? Thanks!"
click at [104, 297] on button "Submit" at bounding box center [106, 305] width 64 height 28
